Goal: Book appointment/travel/reservation

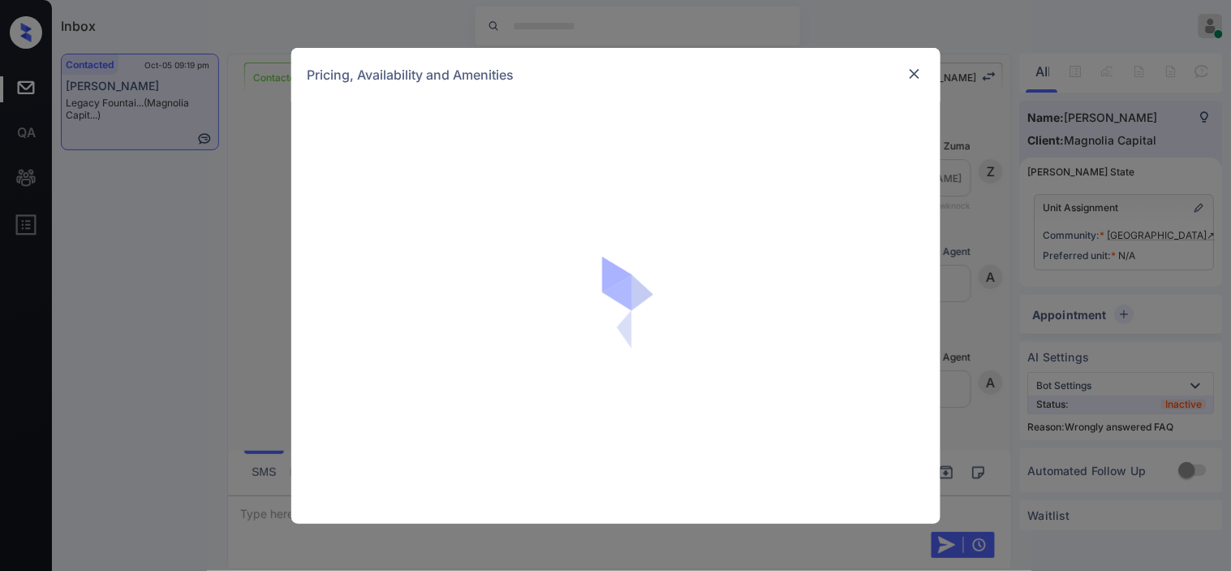
scroll to position [1812, 0]
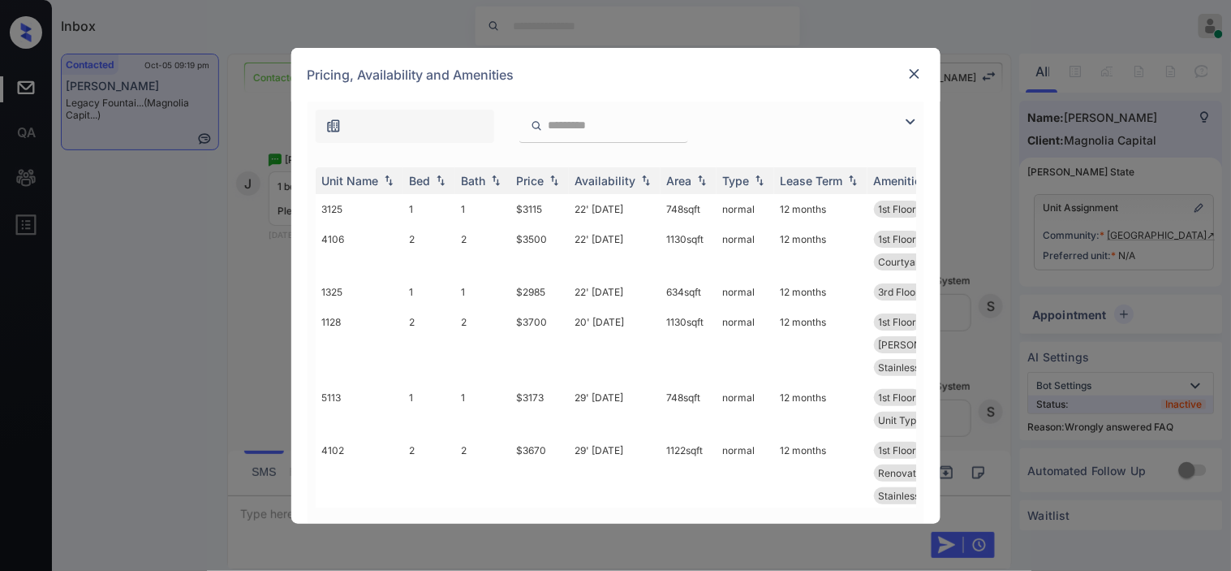
click at [916, 117] on img at bounding box center [910, 121] width 19 height 19
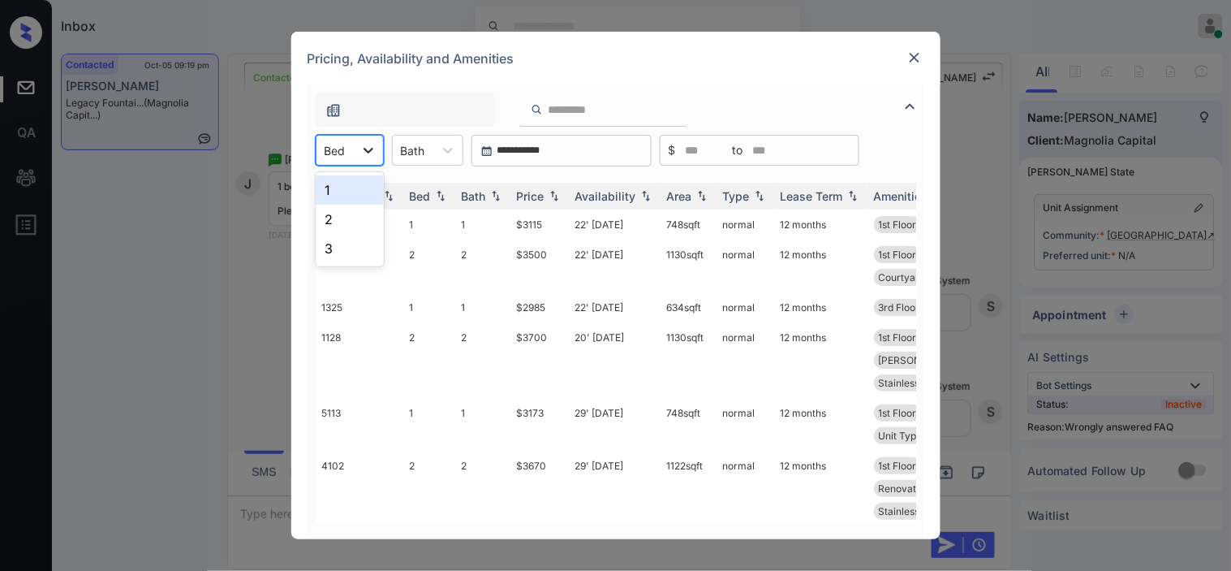
click at [354, 146] on div at bounding box center [368, 150] width 29 height 29
click at [352, 196] on div "1" at bounding box center [350, 189] width 68 height 29
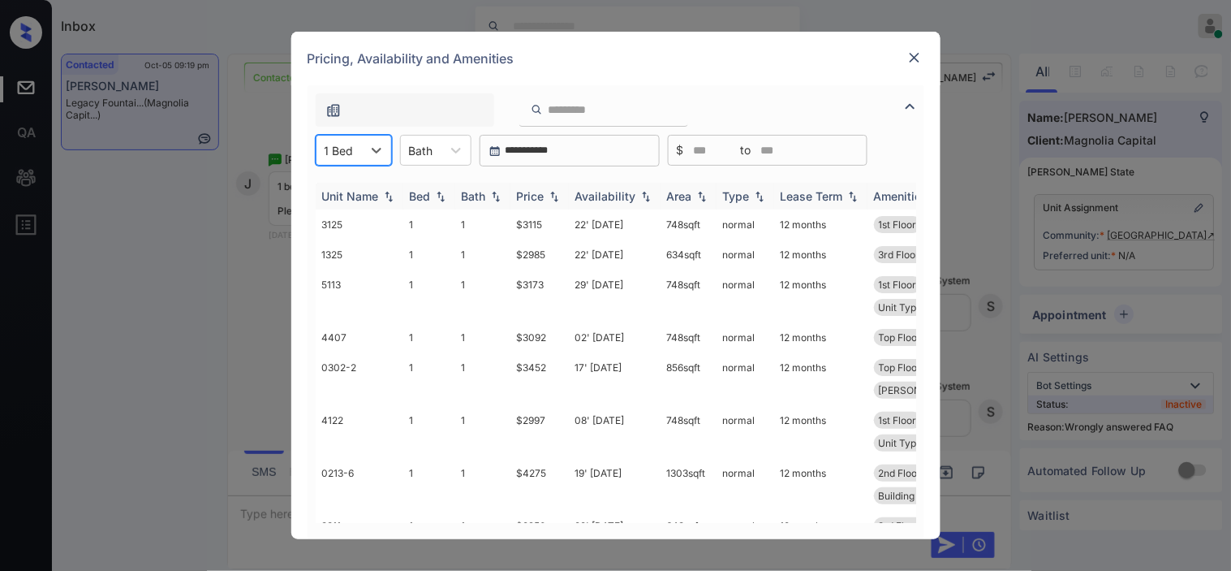
click at [549, 196] on img at bounding box center [554, 196] width 16 height 11
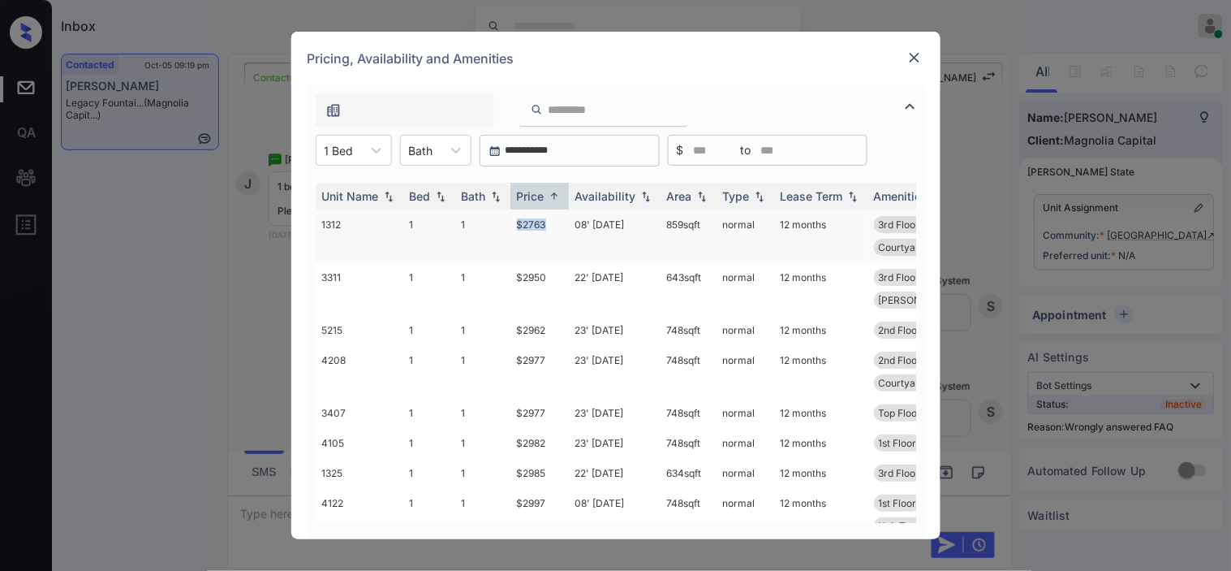
drag, startPoint x: 501, startPoint y: 218, endPoint x: 564, endPoint y: 222, distance: 63.4
click at [564, 222] on tr "1312 1 1 $2763 08' [DATE] 859 sqft normal 12 months 3rd Floor Unit Type A... St…" at bounding box center [740, 235] width 848 height 53
copy tr "$2763"
click at [503, 228] on td "1" at bounding box center [482, 235] width 55 height 53
click at [503, 229] on td "1" at bounding box center [482, 235] width 55 height 53
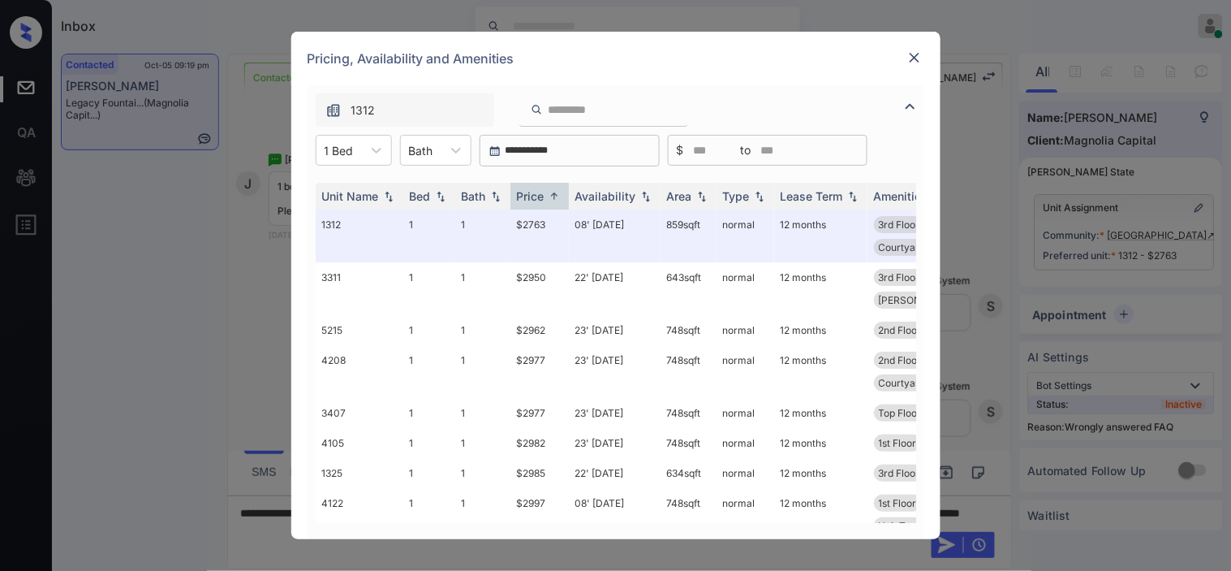
scroll to position [90, 0]
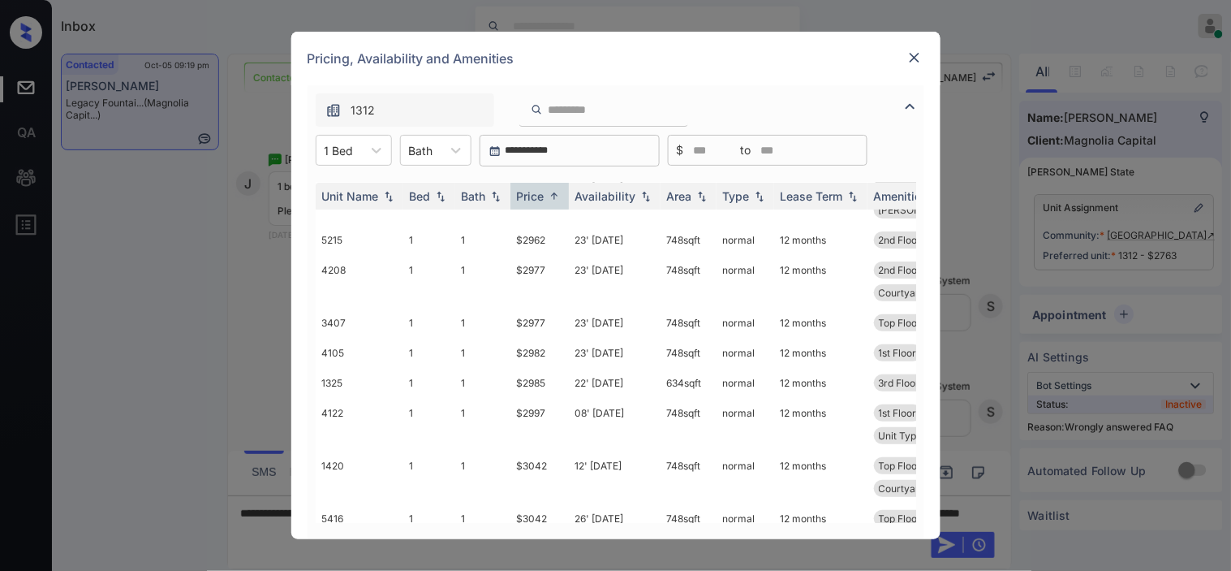
click at [918, 53] on img at bounding box center [915, 58] width 16 height 16
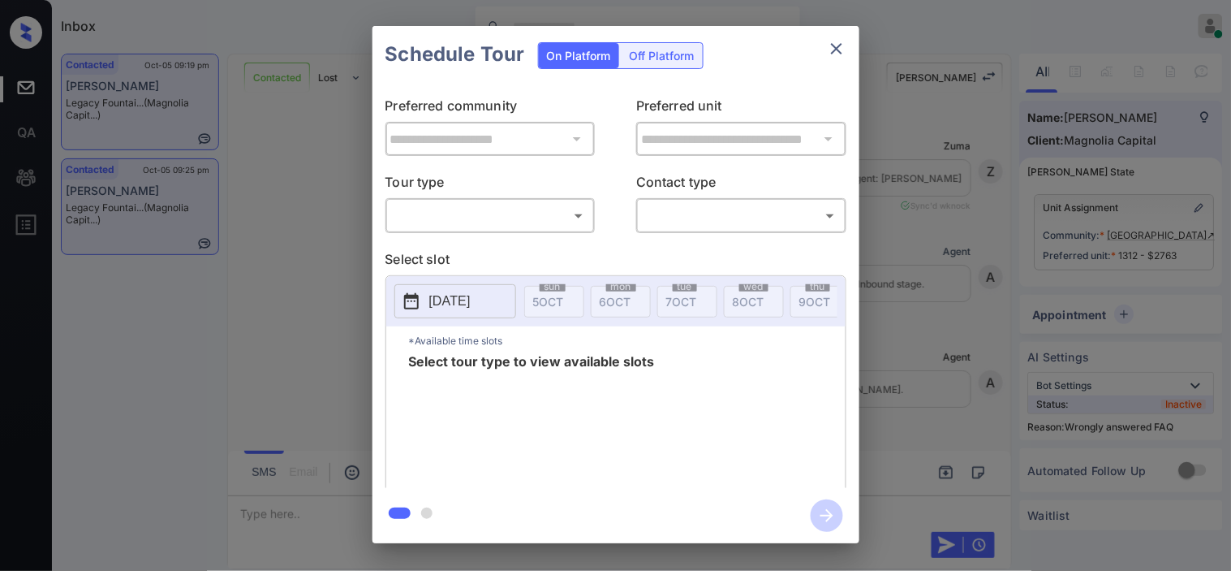
scroll to position [502, 0]
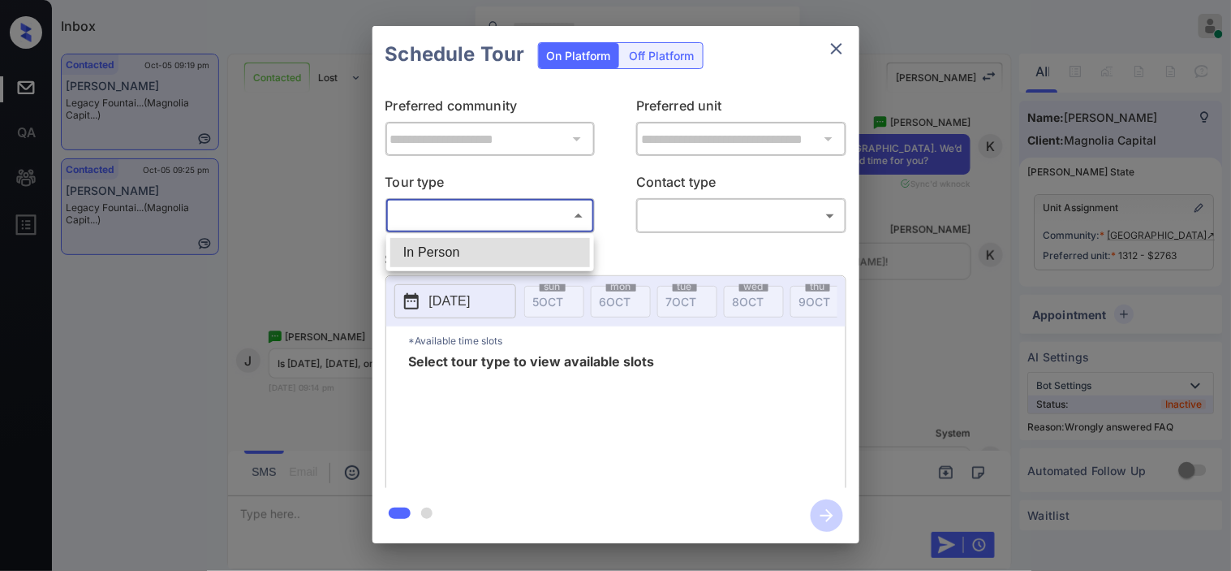
click at [520, 221] on body "Inbox Kristine Capara Online Set yourself offline Set yourself on break Profile…" at bounding box center [615, 285] width 1231 height 571
click at [511, 256] on li "In Person" at bounding box center [490, 252] width 200 height 29
type input "********"
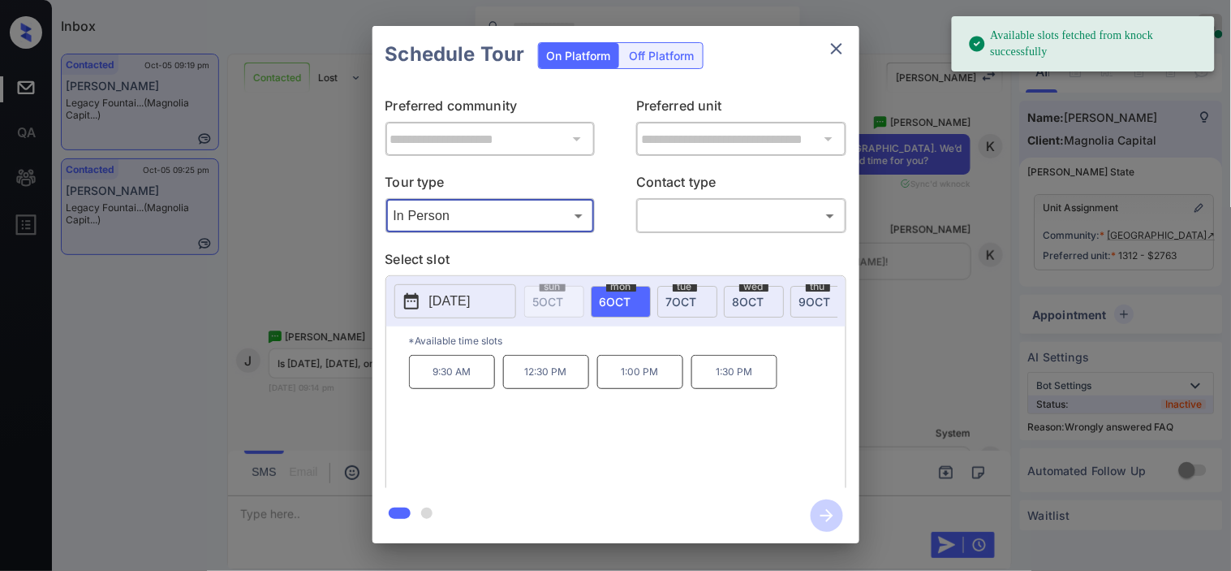
click at [416, 299] on icon at bounding box center [411, 301] width 15 height 16
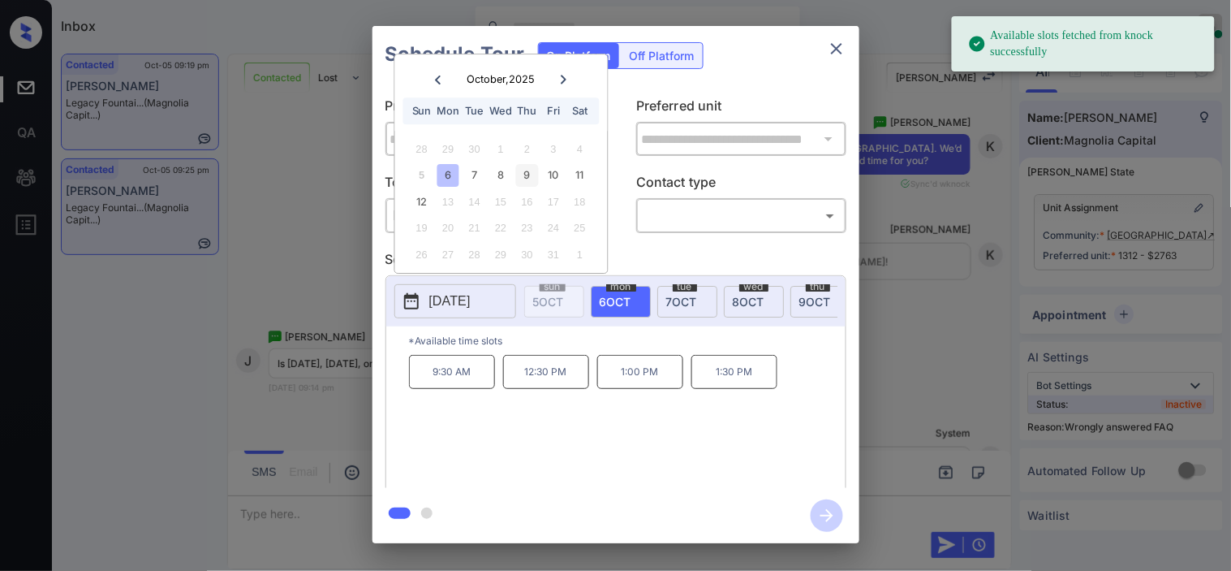
click at [521, 171] on div "9" at bounding box center [527, 176] width 22 height 22
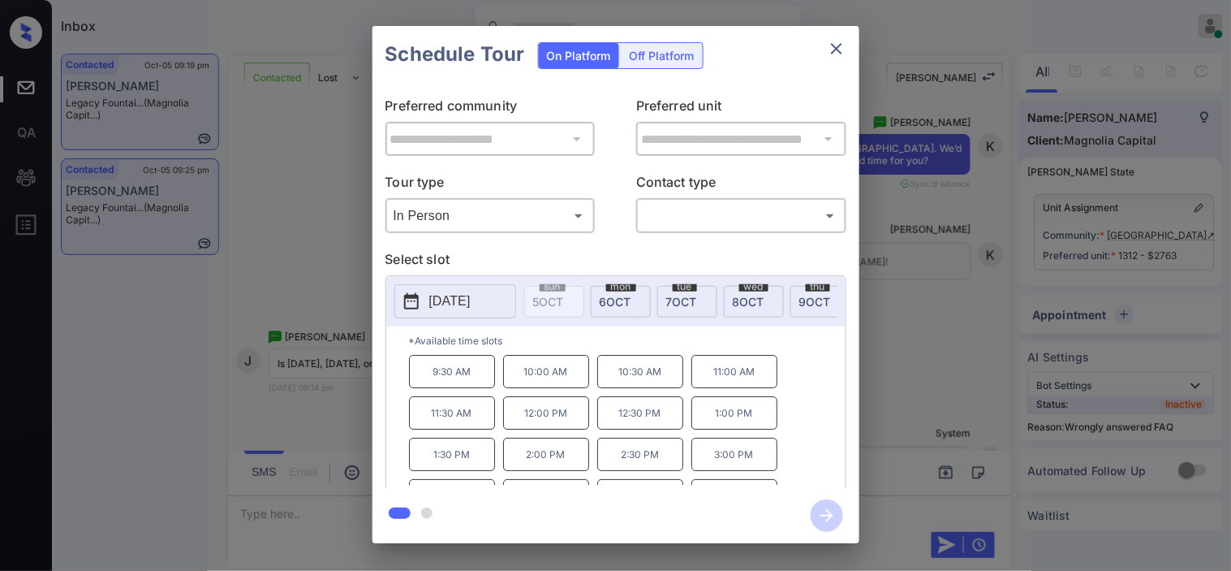
click at [339, 282] on div "**********" at bounding box center [615, 284] width 1231 height 569
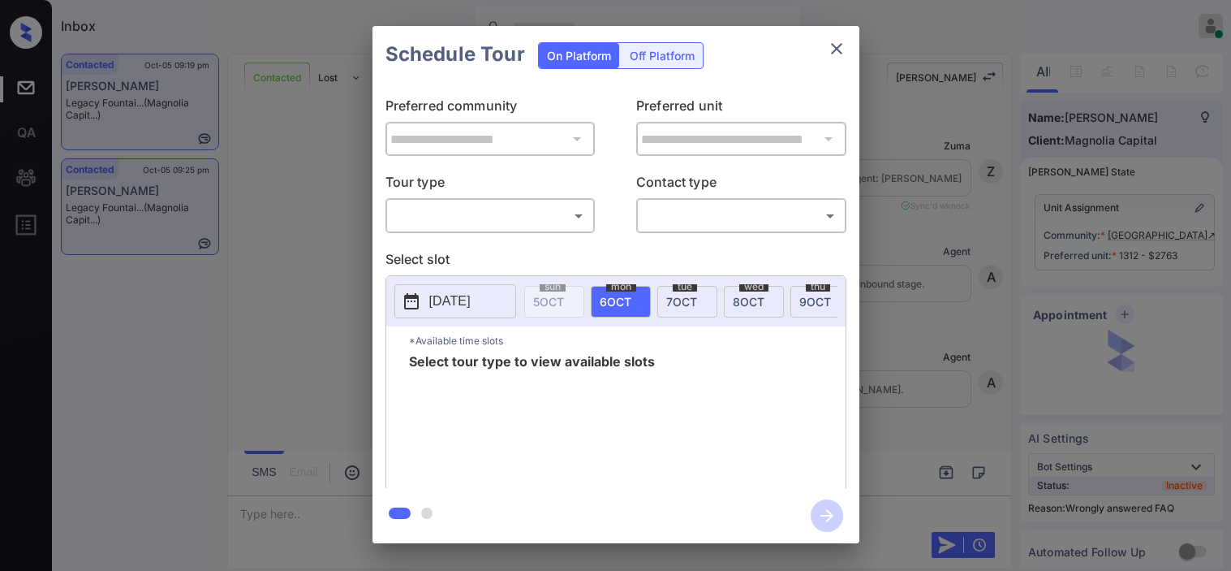
click at [524, 227] on body "Inbox Kristine Capara Online Set yourself offline Set yourself on break Profile…" at bounding box center [615, 285] width 1231 height 571
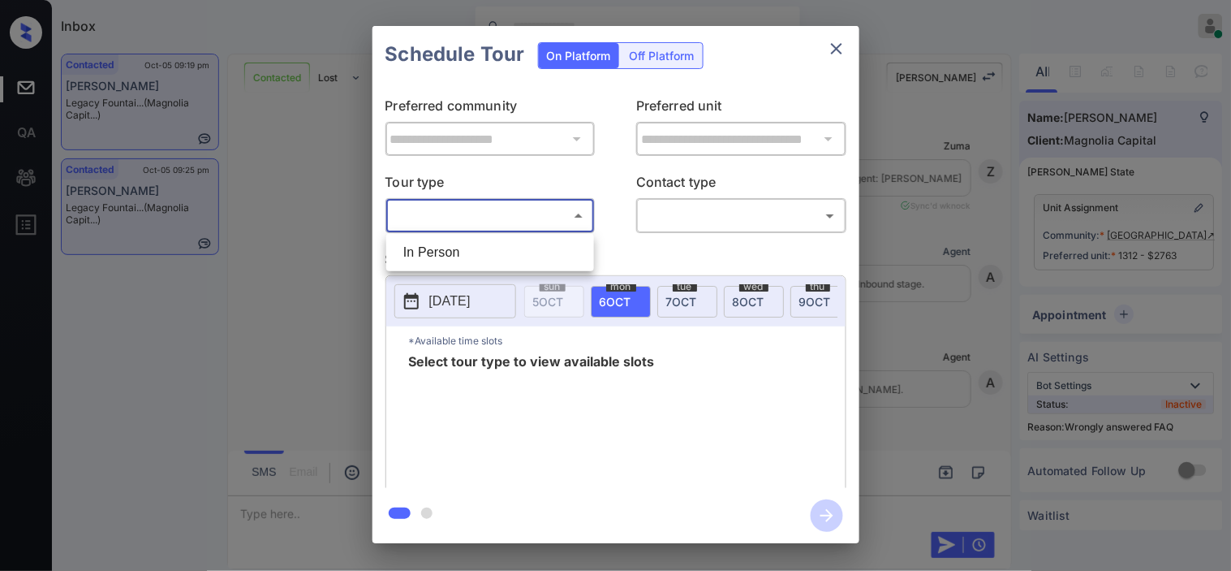
scroll to position [2576, 0]
click at [516, 255] on li "In Person" at bounding box center [490, 252] width 200 height 29
type input "********"
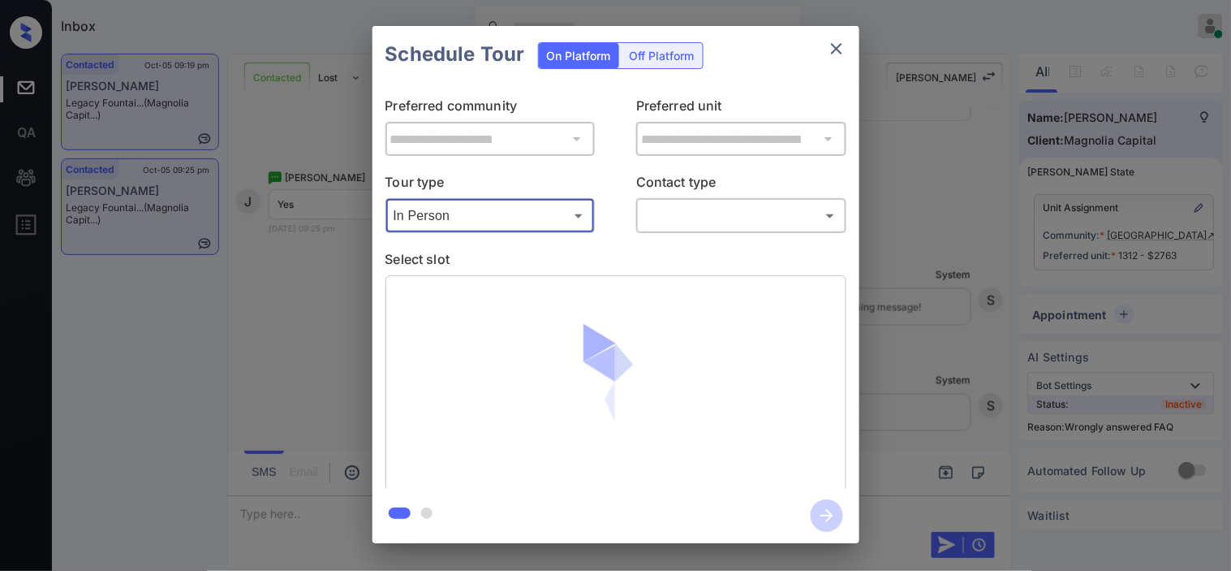
click at [662, 233] on div "**********" at bounding box center [616, 285] width 487 height 405
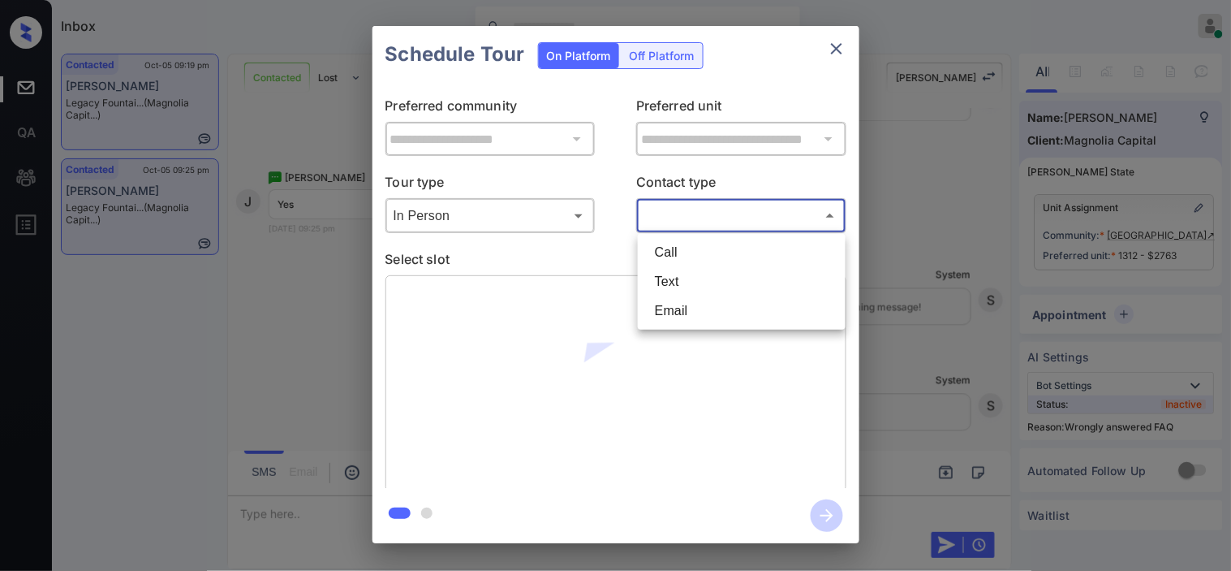
click at [668, 223] on body "Inbox Kristine Capara Online Set yourself offline Set yourself on break Profile…" at bounding box center [615, 285] width 1231 height 571
click at [666, 277] on li "Text" at bounding box center [742, 281] width 200 height 29
type input "****"
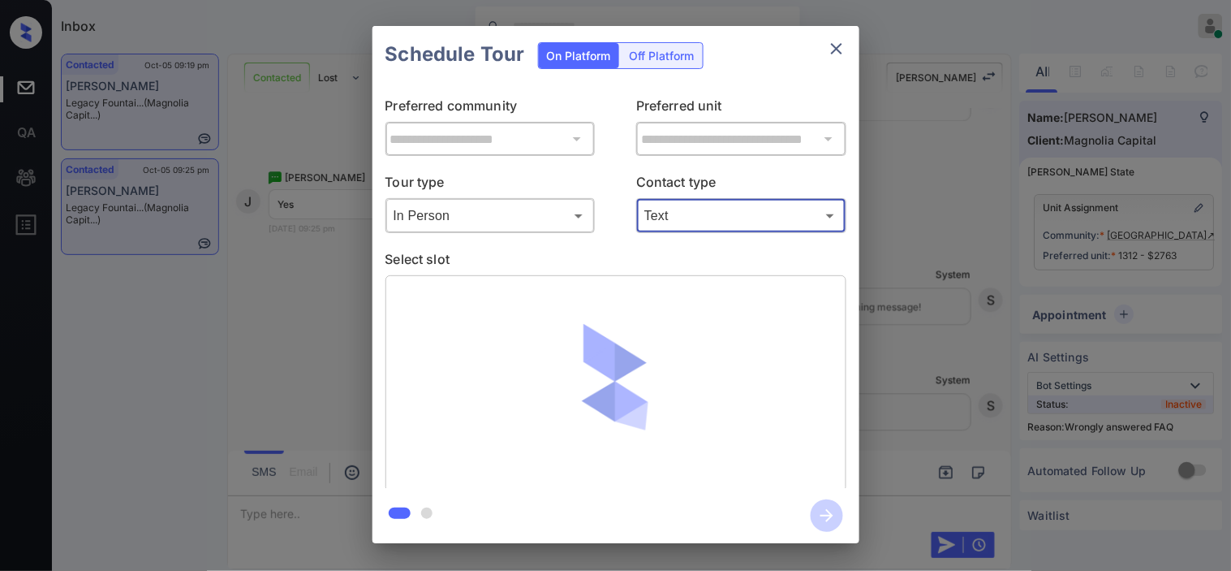
click at [449, 229] on body "Inbox Kristine Capara Online Set yourself offline Set yourself on break Profile…" at bounding box center [615, 285] width 1231 height 571
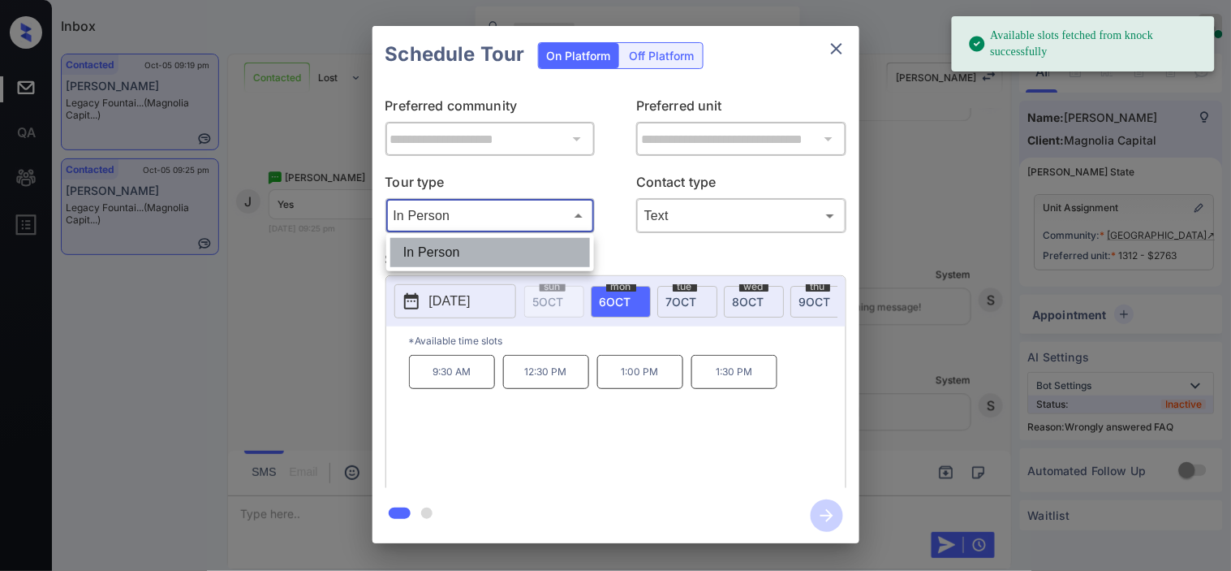
click at [449, 252] on li "In Person" at bounding box center [490, 252] width 200 height 29
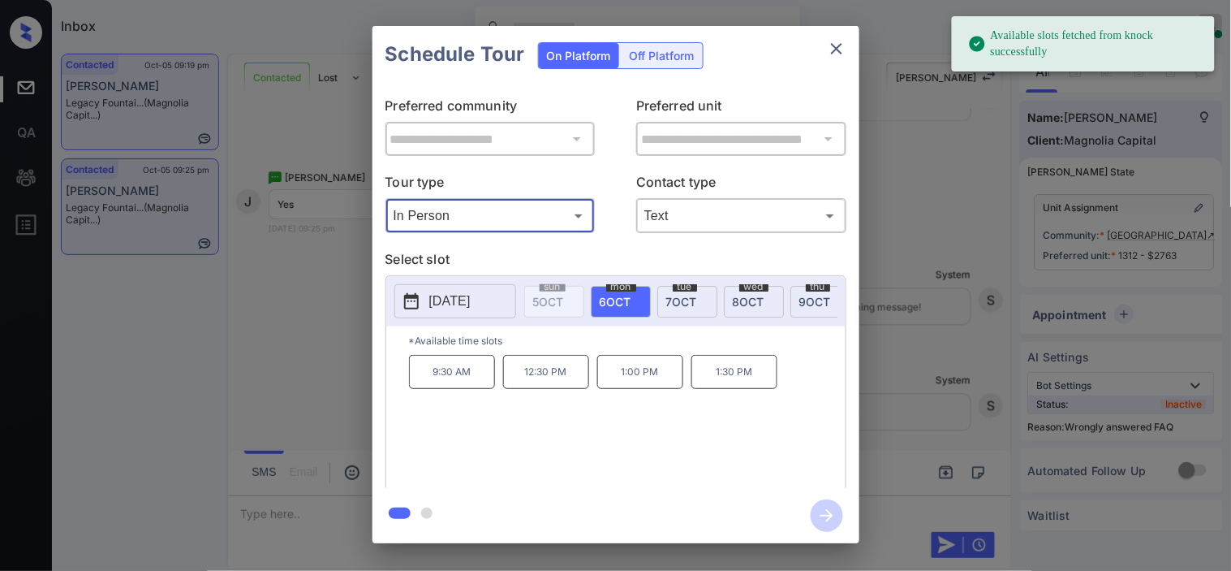
click at [417, 277] on div "2025-10-06 sun 5 OCT mon 6 OCT tue 7 OCT wed 8 OCT thu 9 OCT fri 10 OCT sat 11 …" at bounding box center [615, 301] width 459 height 50
click at [450, 291] on button "2025-10-06" at bounding box center [455, 301] width 122 height 34
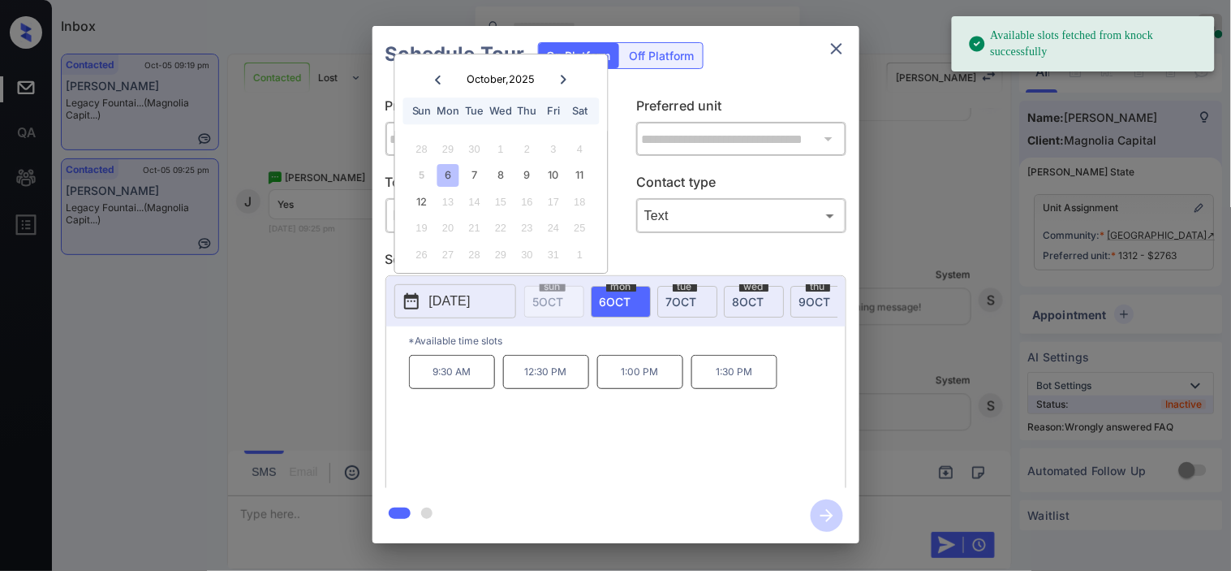
click at [453, 294] on p "2025-10-06" at bounding box center [449, 300] width 41 height 19
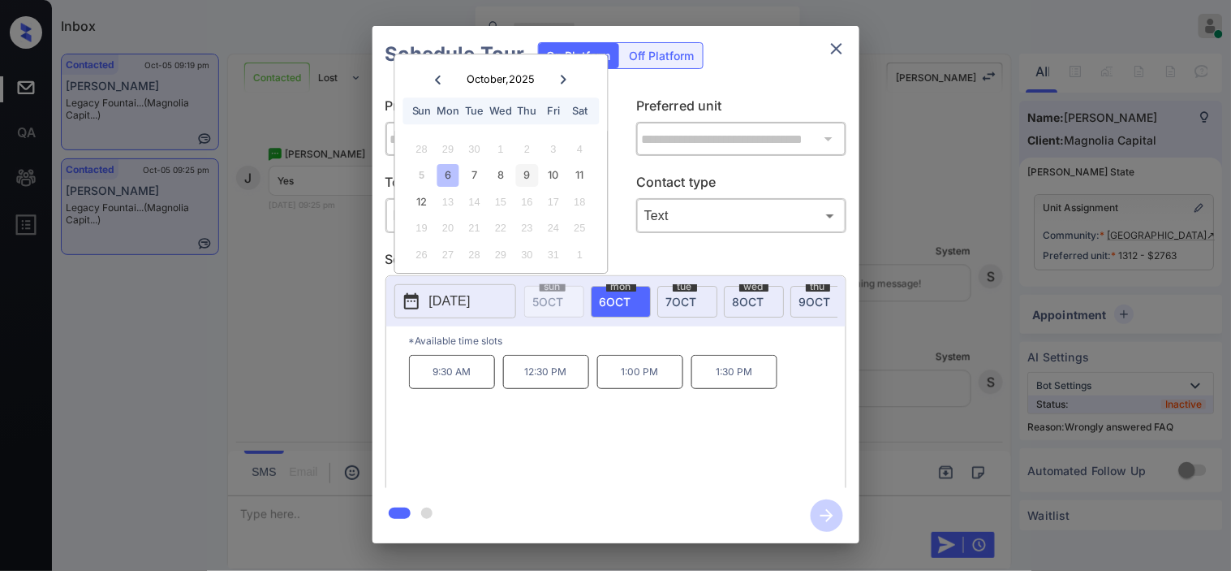
scroll to position [2672, 0]
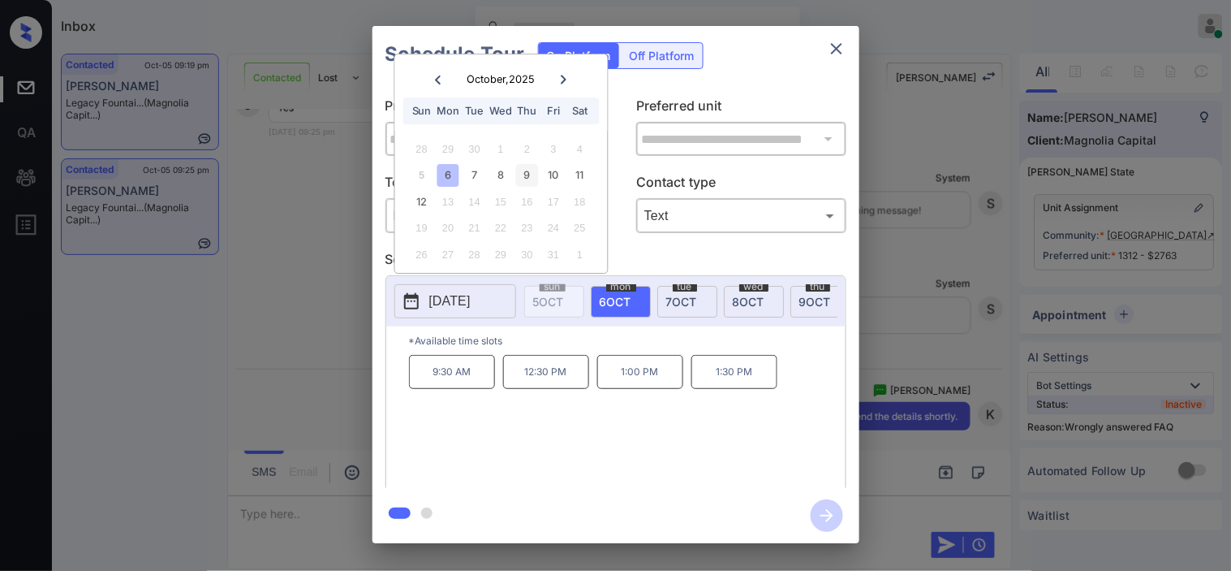
click at [532, 165] on div "9" at bounding box center [527, 176] width 22 height 22
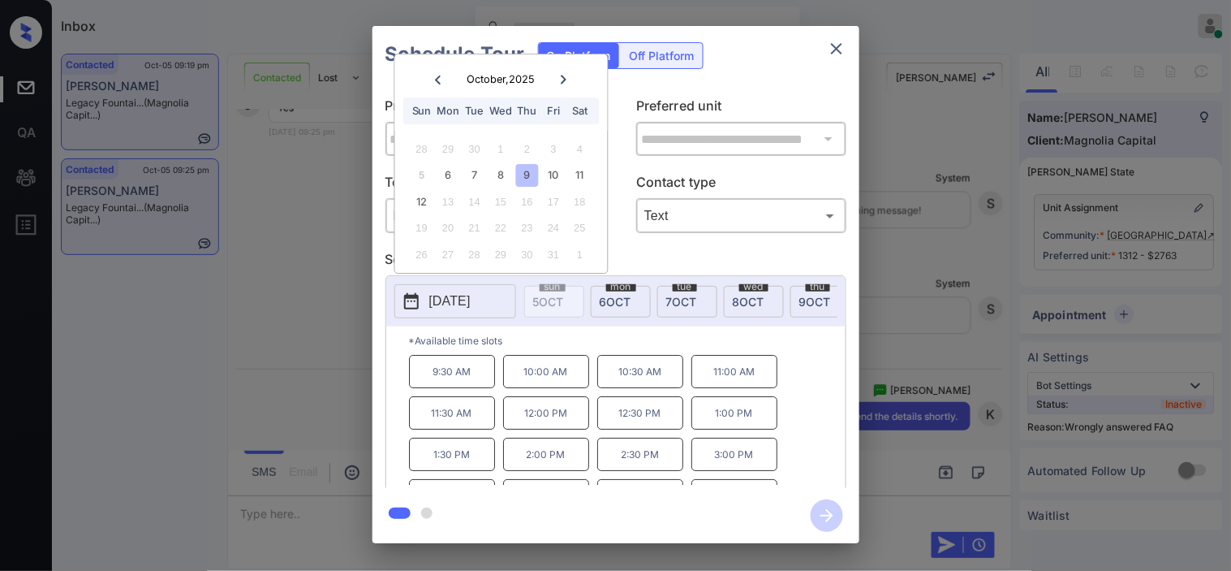
click at [475, 384] on p "9:30 AM" at bounding box center [452, 371] width 86 height 33
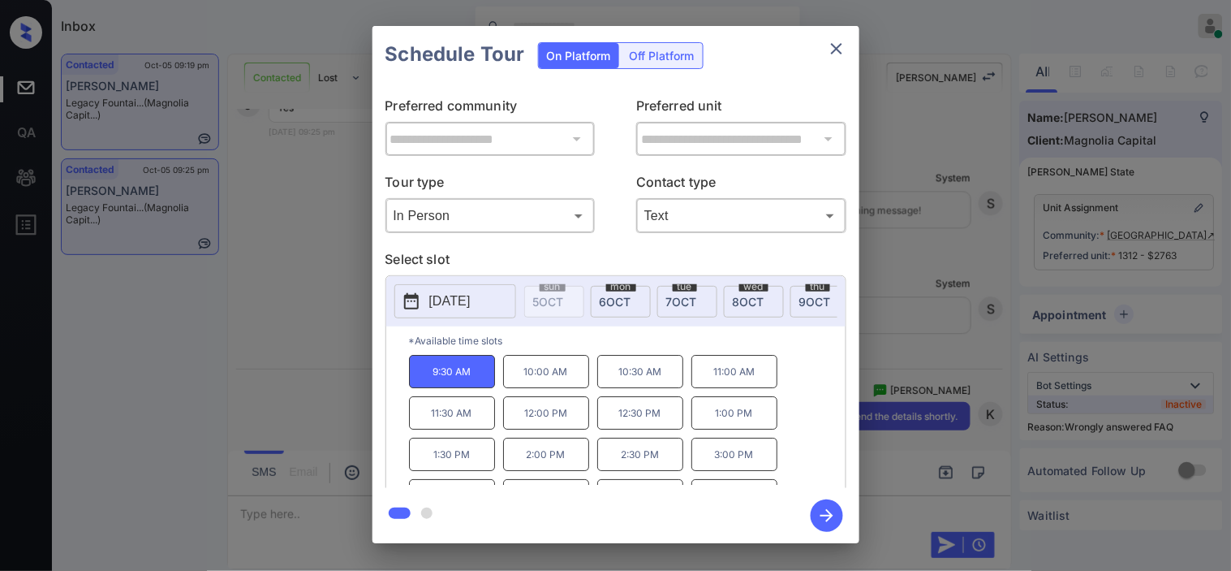
click at [830, 515] on icon "button" at bounding box center [827, 515] width 13 height 13
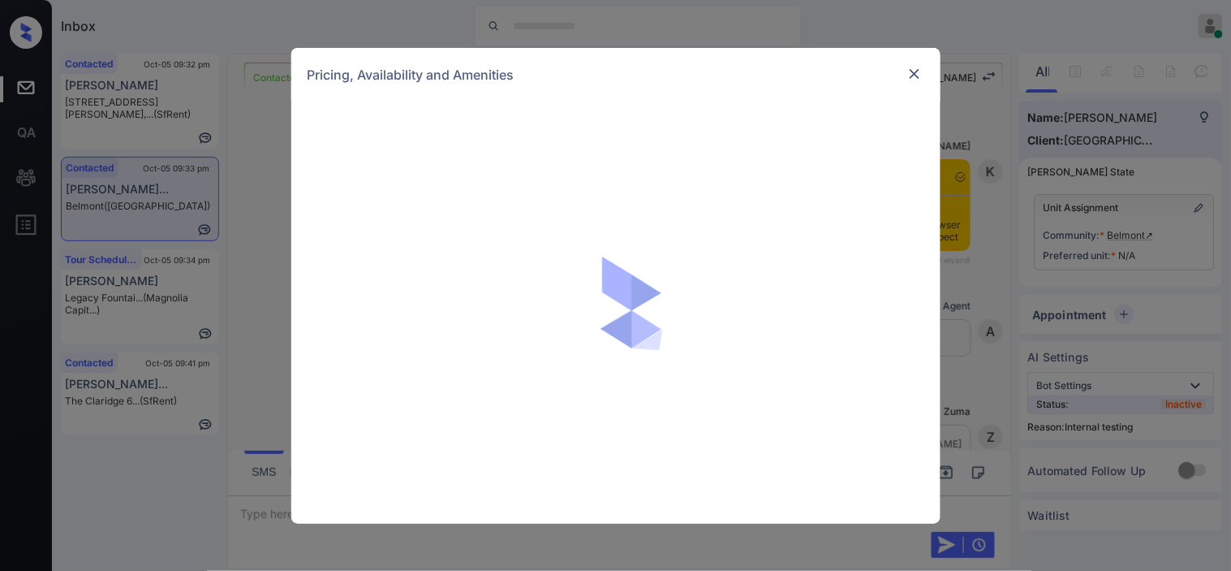
scroll to position [2146, 0]
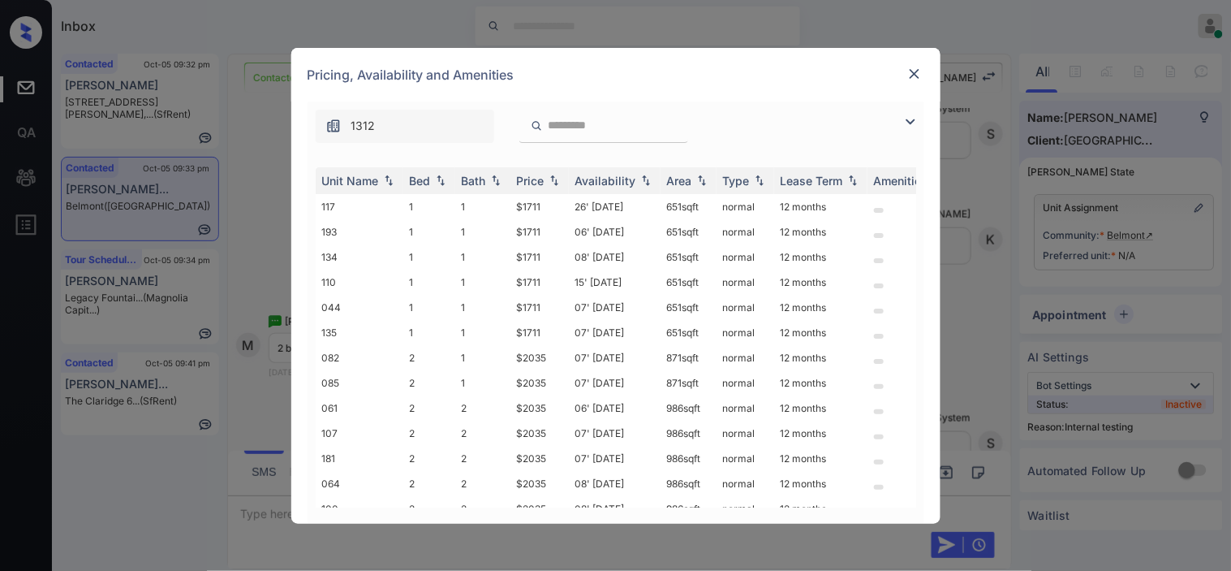
drag, startPoint x: 913, startPoint y: 114, endPoint x: 620, endPoint y: 175, distance: 299.1
click at [912, 114] on img at bounding box center [910, 121] width 19 height 19
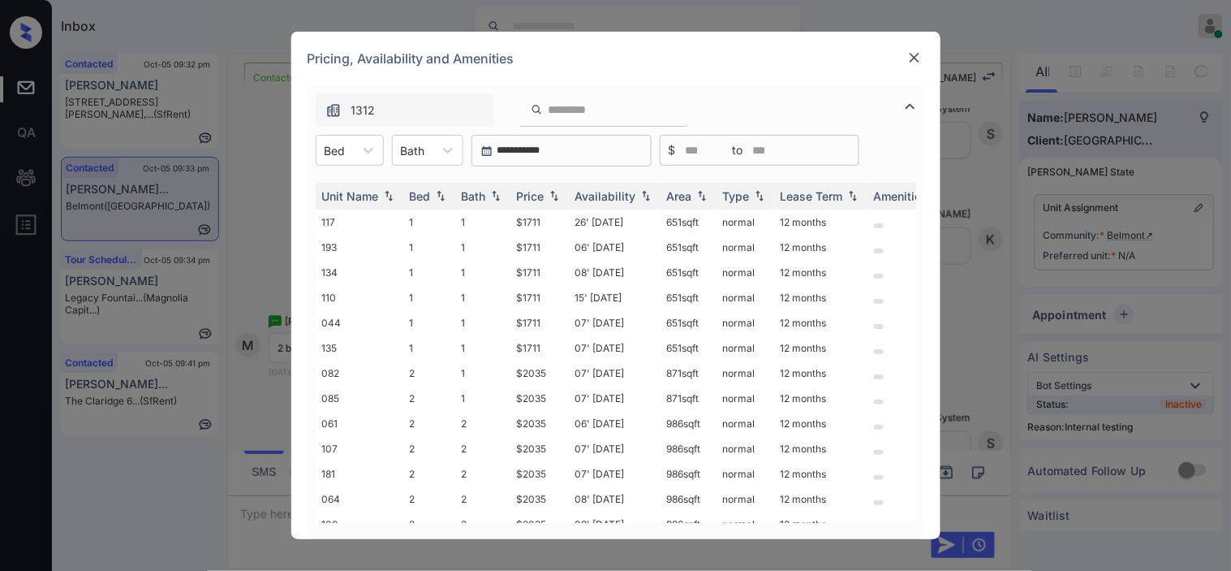
drag, startPoint x: 356, startPoint y: 156, endPoint x: 354, endPoint y: 166, distance: 10.7
click at [354, 155] on div at bounding box center [368, 150] width 29 height 29
drag, startPoint x: 351, startPoint y: 212, endPoint x: 430, endPoint y: 204, distance: 80.0
click at [352, 212] on div "2" at bounding box center [350, 219] width 68 height 29
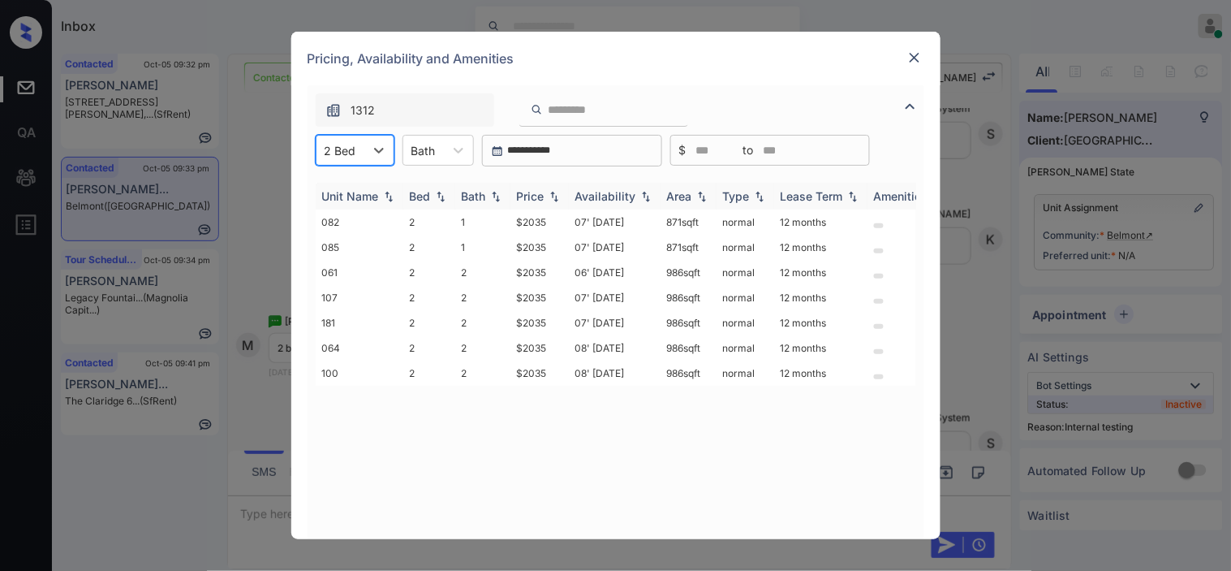
click at [545, 197] on div "Price" at bounding box center [531, 196] width 28 height 14
drag, startPoint x: 503, startPoint y: 269, endPoint x: 554, endPoint y: 269, distance: 50.3
click at [554, 269] on tr "061 2 2 $2035 06' Oct 25 986 sqft normal 12 months" at bounding box center [740, 272] width 848 height 25
drag, startPoint x: 511, startPoint y: 334, endPoint x: 532, endPoint y: 338, distance: 21.7
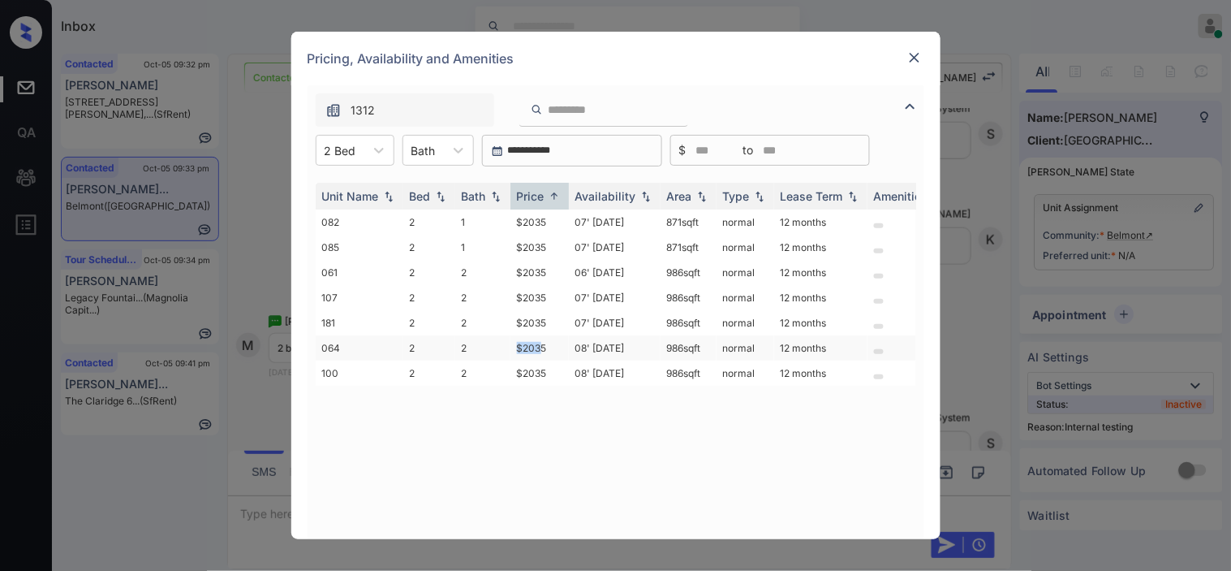
click at [544, 338] on tr "064 2 2 $2035 08' Mar 26 986 sqft normal 12 months" at bounding box center [740, 347] width 848 height 25
copy tr "$203"
click at [517, 341] on td "$2035" at bounding box center [540, 347] width 58 height 25
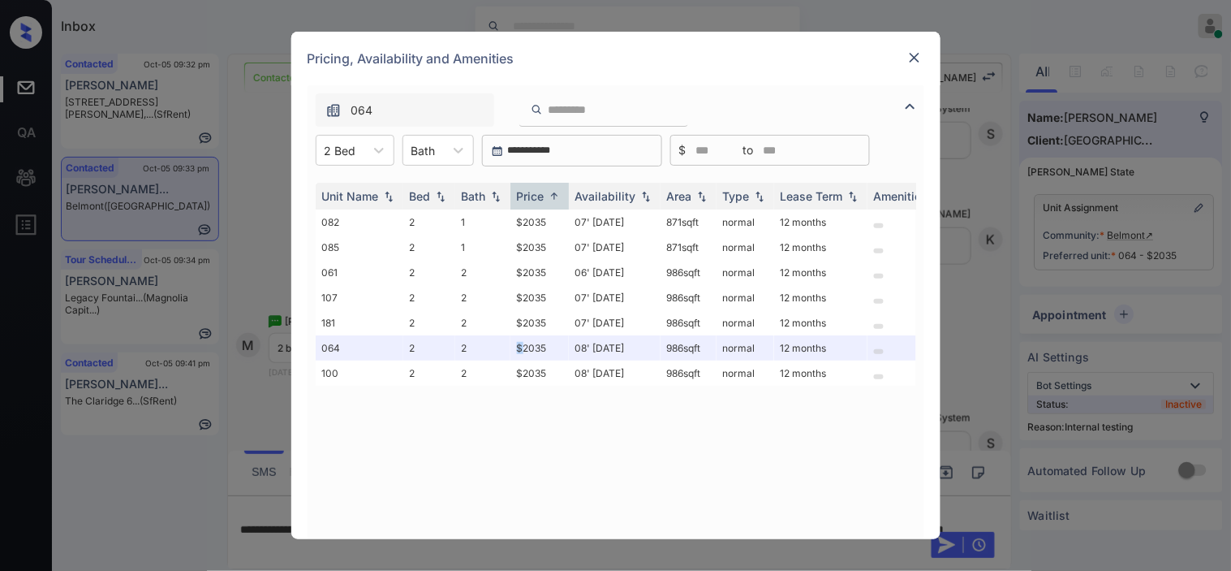
click at [914, 53] on img at bounding box center [915, 58] width 16 height 16
